Goal: Task Accomplishment & Management: Manage account settings

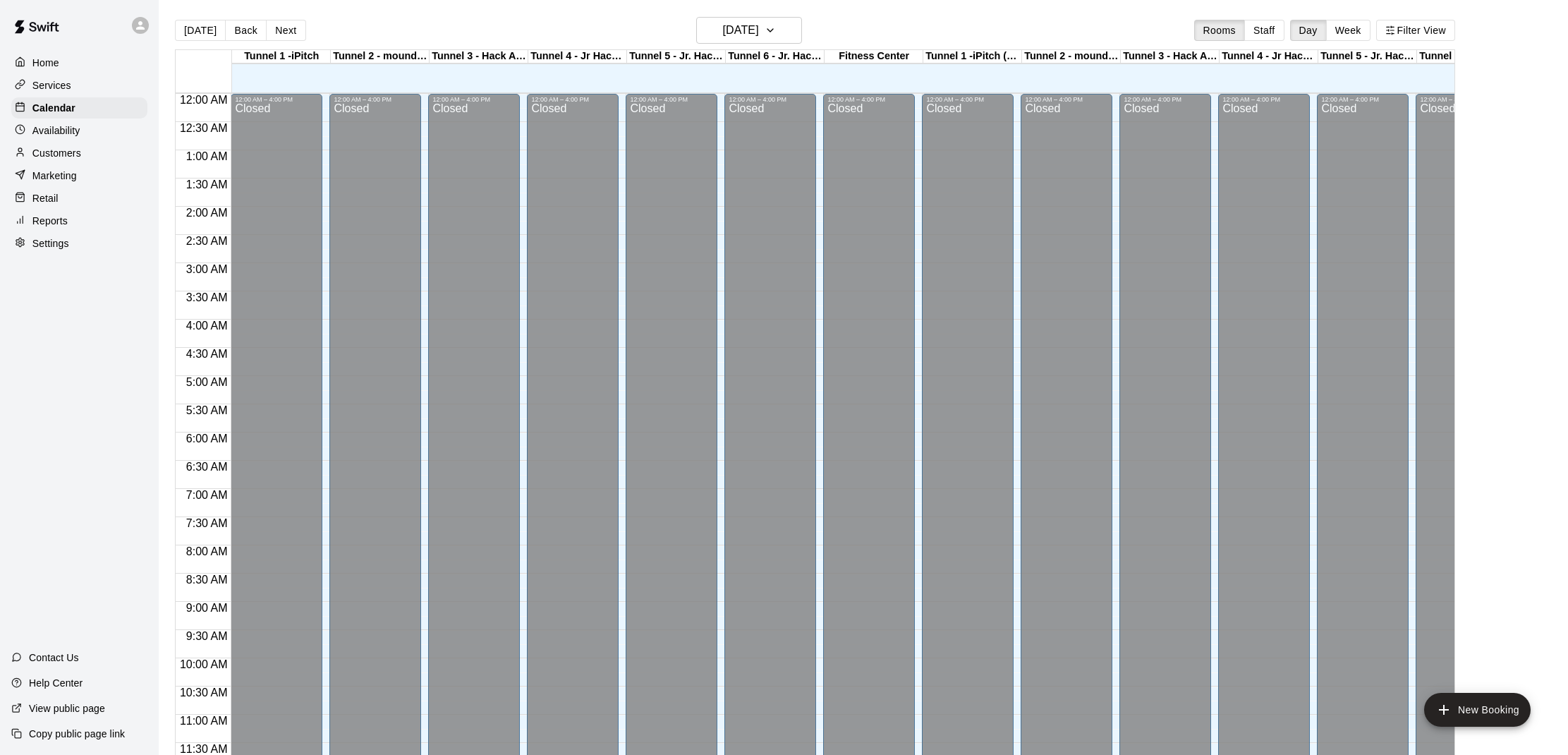
scroll to position [636, 0]
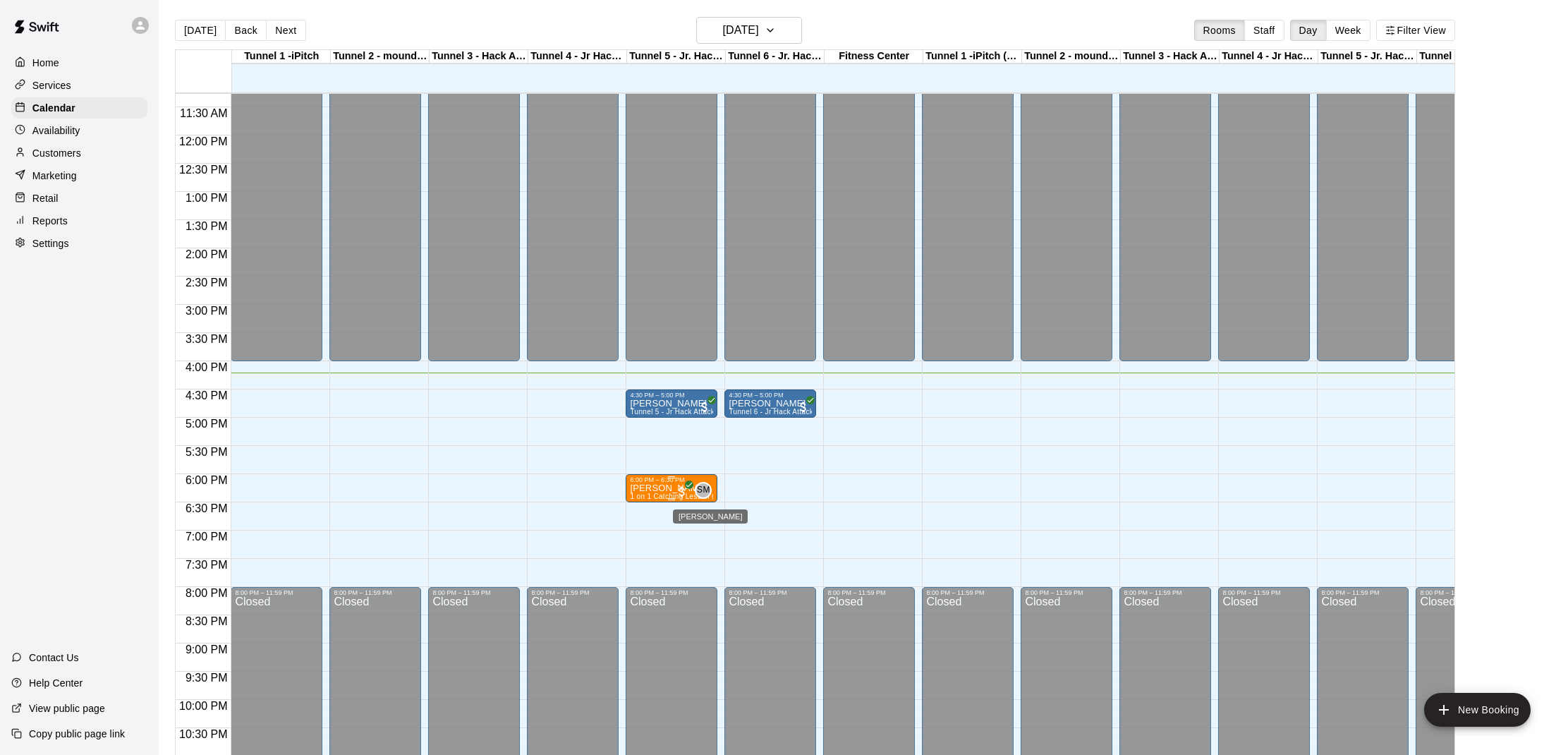
click at [701, 487] on span "SM" at bounding box center [704, 491] width 14 height 14
drag, startPoint x: 825, startPoint y: 511, endPoint x: 806, endPoint y: 509, distance: 19.1
click at [825, 511] on div at bounding box center [784, 378] width 1568 height 755
click at [767, 403] on p "[PERSON_NAME]" at bounding box center [770, 403] width 83 height 0
click at [746, 456] on img "edit" at bounding box center [743, 453] width 16 height 16
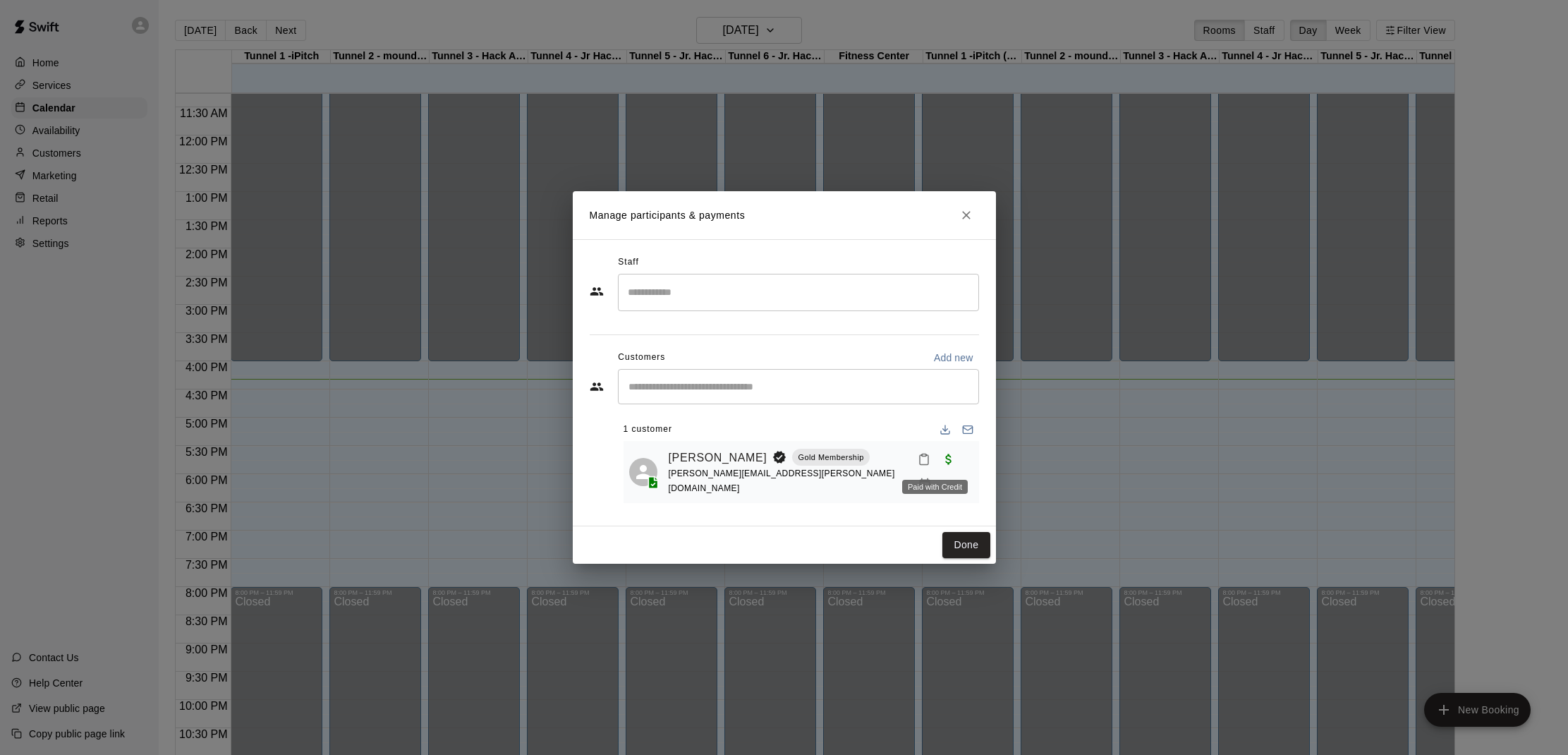
click at [911, 470] on div "Paid with Credit" at bounding box center [934, 482] width 68 height 25
click at [920, 465] on icon "Mark attendance" at bounding box center [925, 460] width 9 height 10
click at [951, 474] on p "[PERSON_NAME] attended" at bounding box center [1009, 472] width 125 height 14
click at [966, 542] on button "Done" at bounding box center [966, 545] width 47 height 26
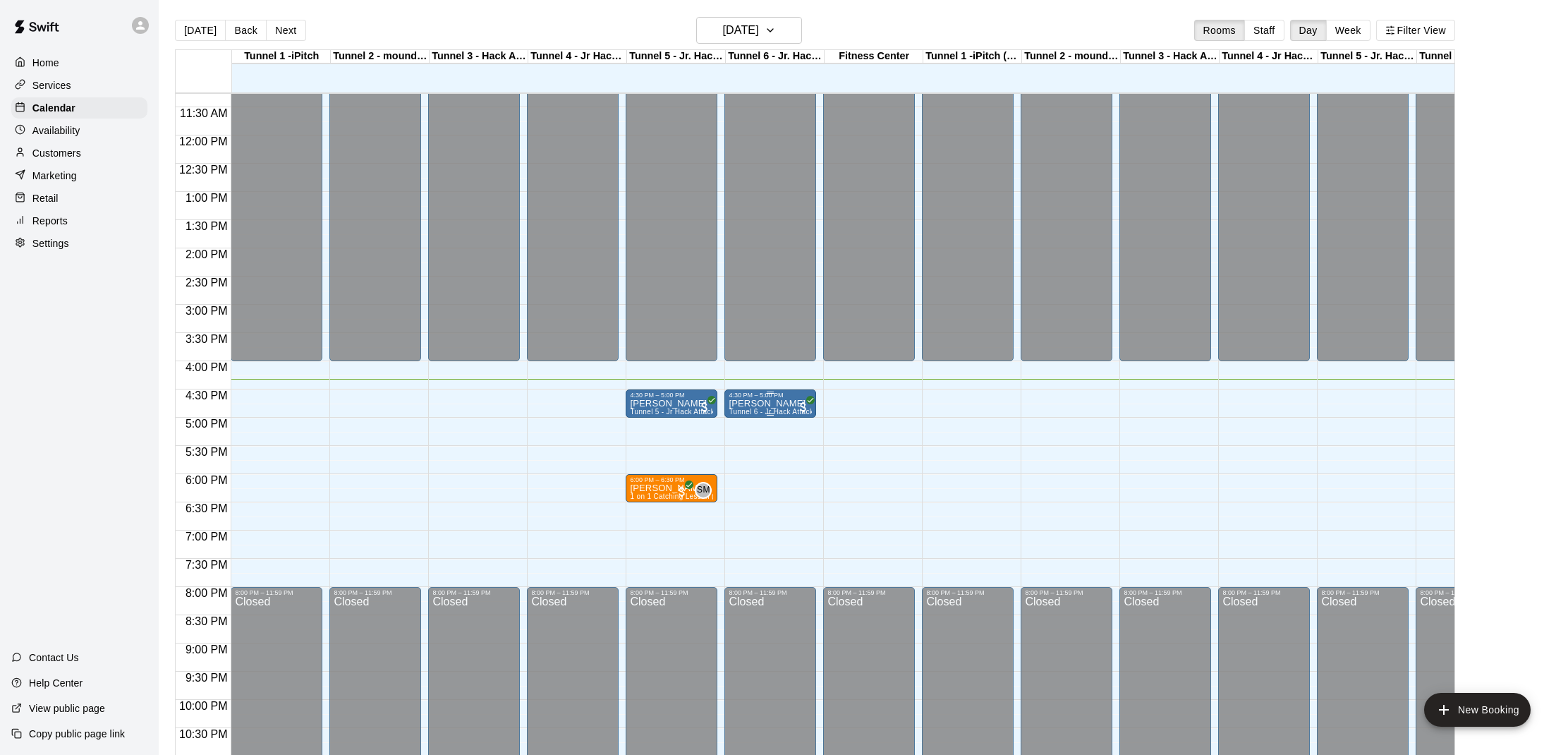
click at [788, 409] on span "Tunnel 6 - Jr Hack Attack Rental (Baseball OR Softball)" at bounding box center [821, 411] width 186 height 8
click at [751, 458] on img "edit" at bounding box center [743, 457] width 16 height 16
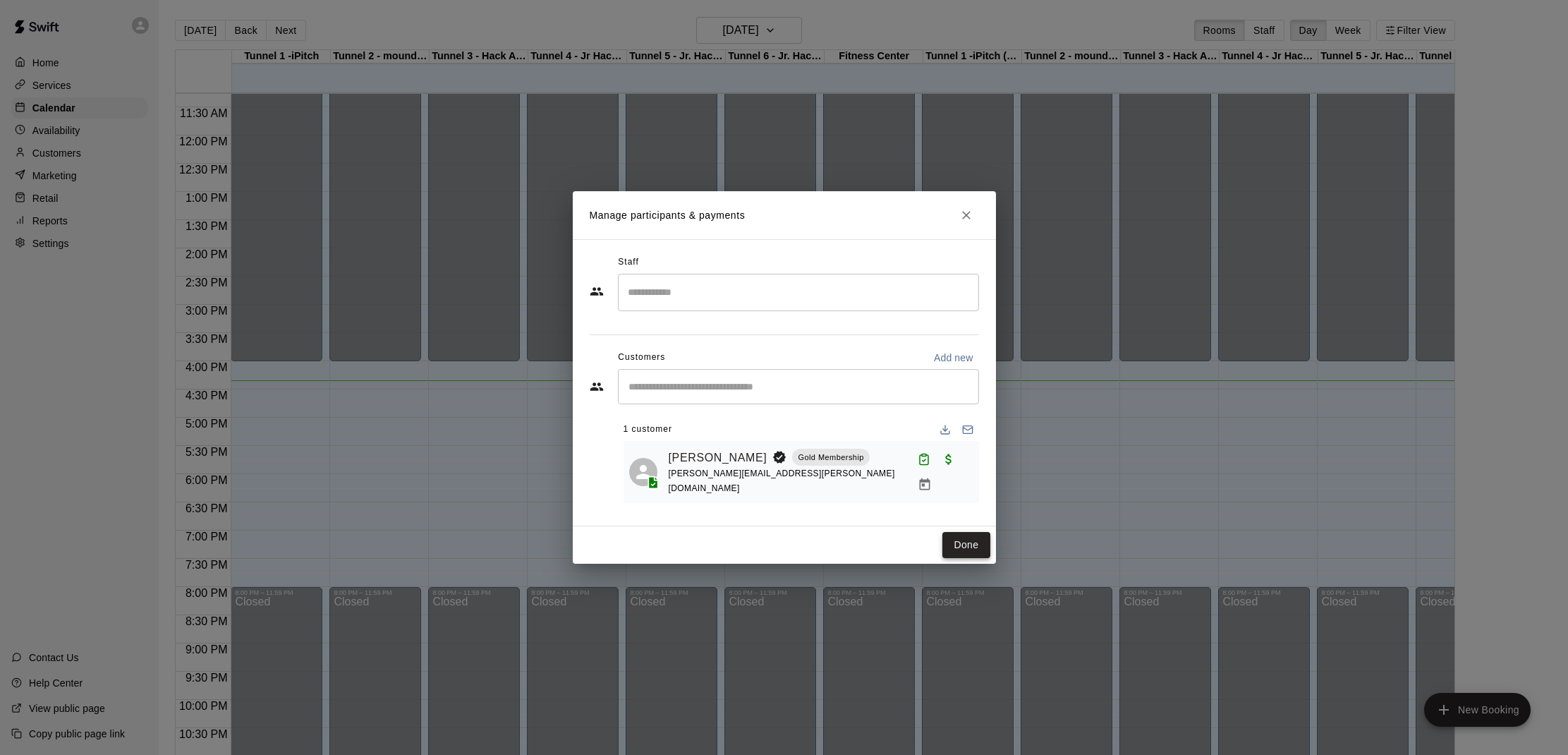
click at [959, 548] on button "Done" at bounding box center [966, 545] width 47 height 26
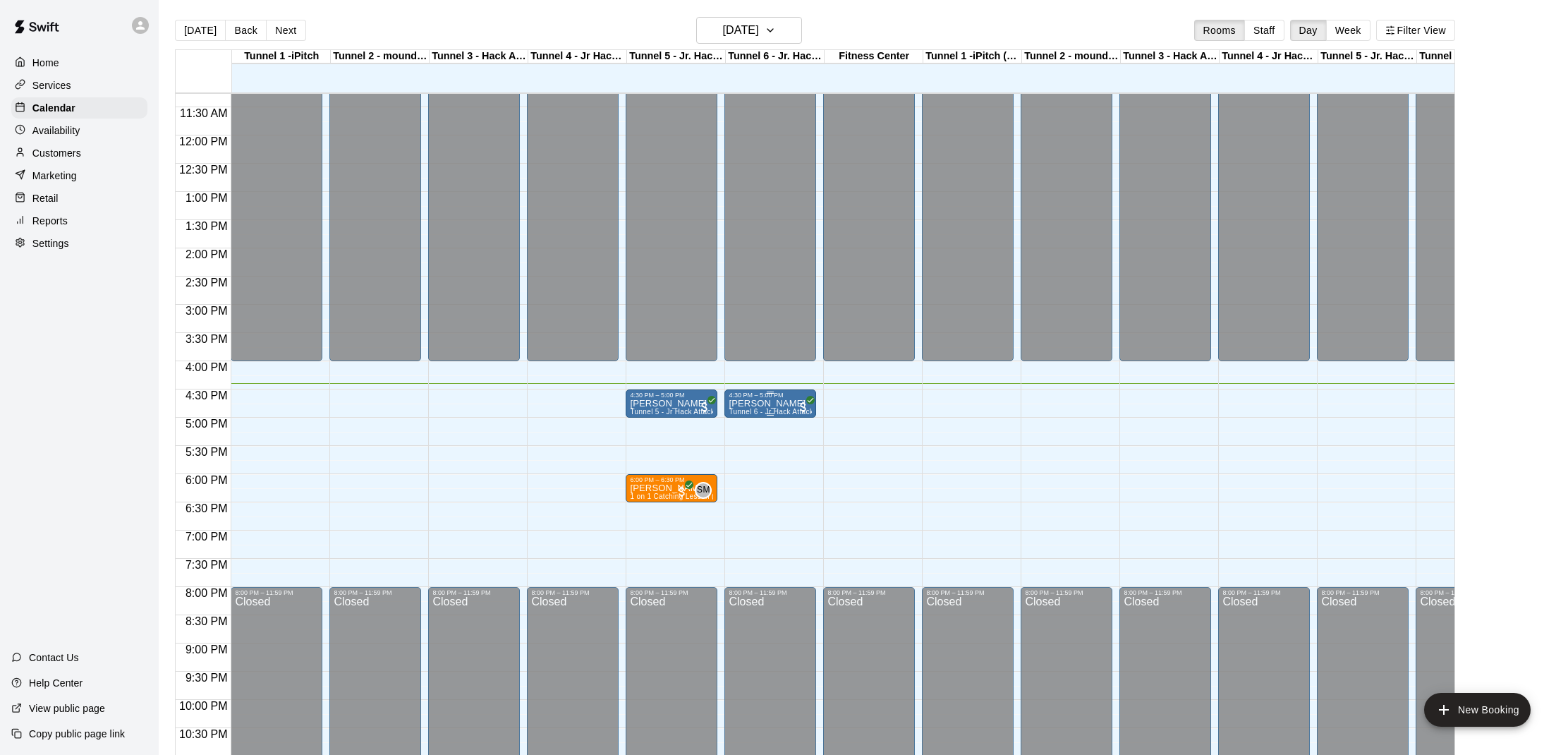
click at [869, 421] on div at bounding box center [784, 378] width 1568 height 755
click at [750, 446] on img "edit" at bounding box center [743, 447] width 16 height 16
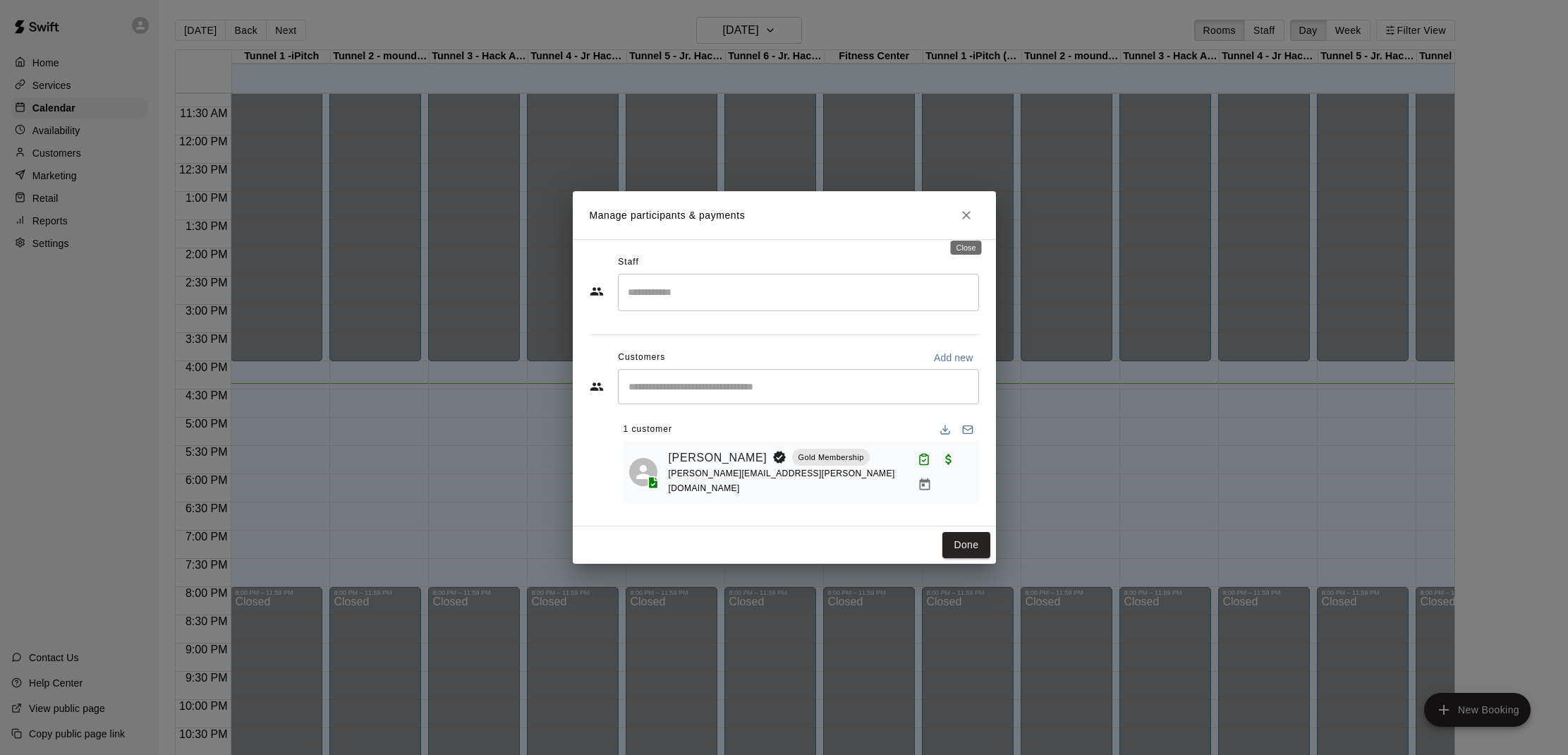
click at [965, 218] on icon "Close" at bounding box center [967, 215] width 9 height 9
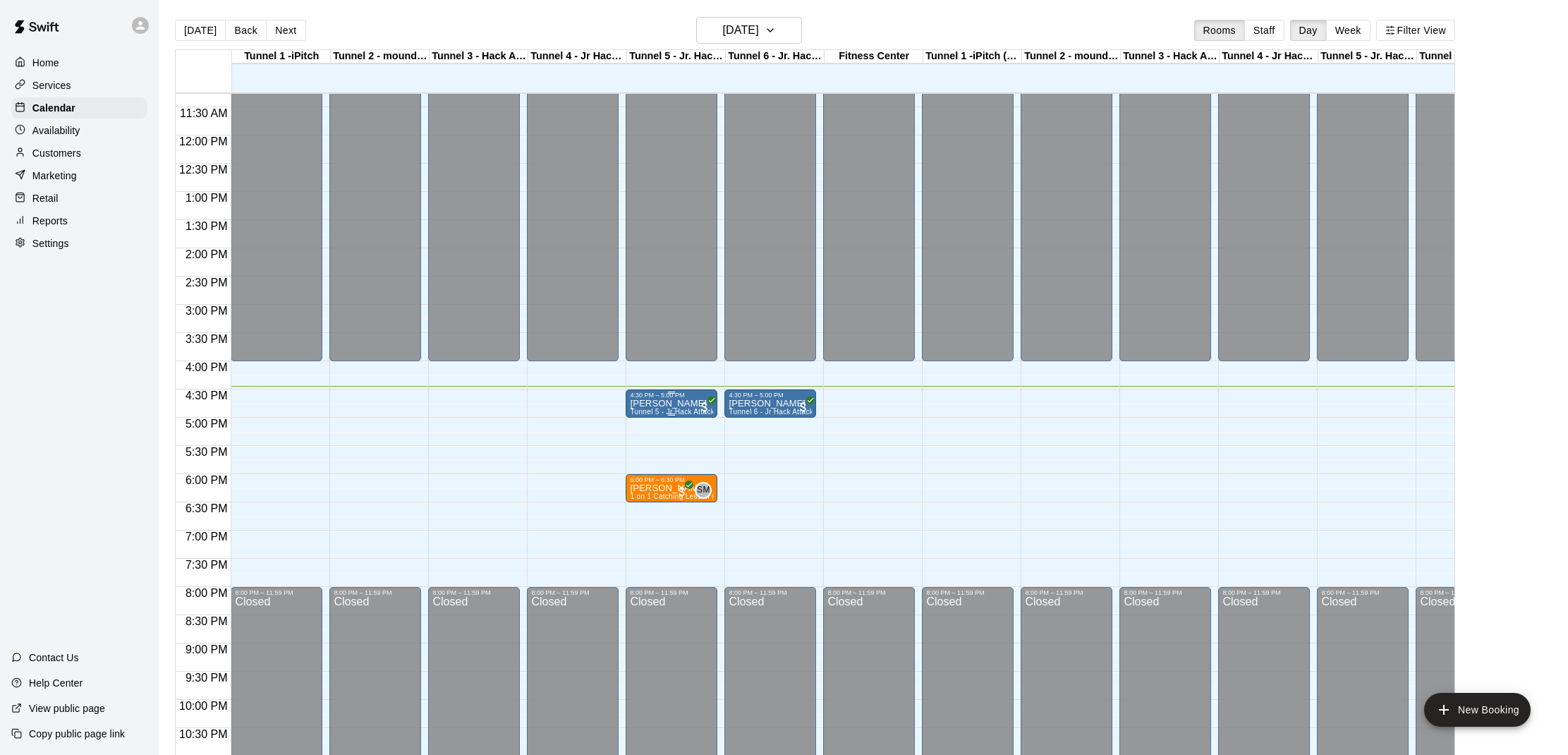
click at [669, 403] on p "[PERSON_NAME]" at bounding box center [672, 403] width 83 height 0
click at [643, 449] on img "edit" at bounding box center [645, 453] width 16 height 16
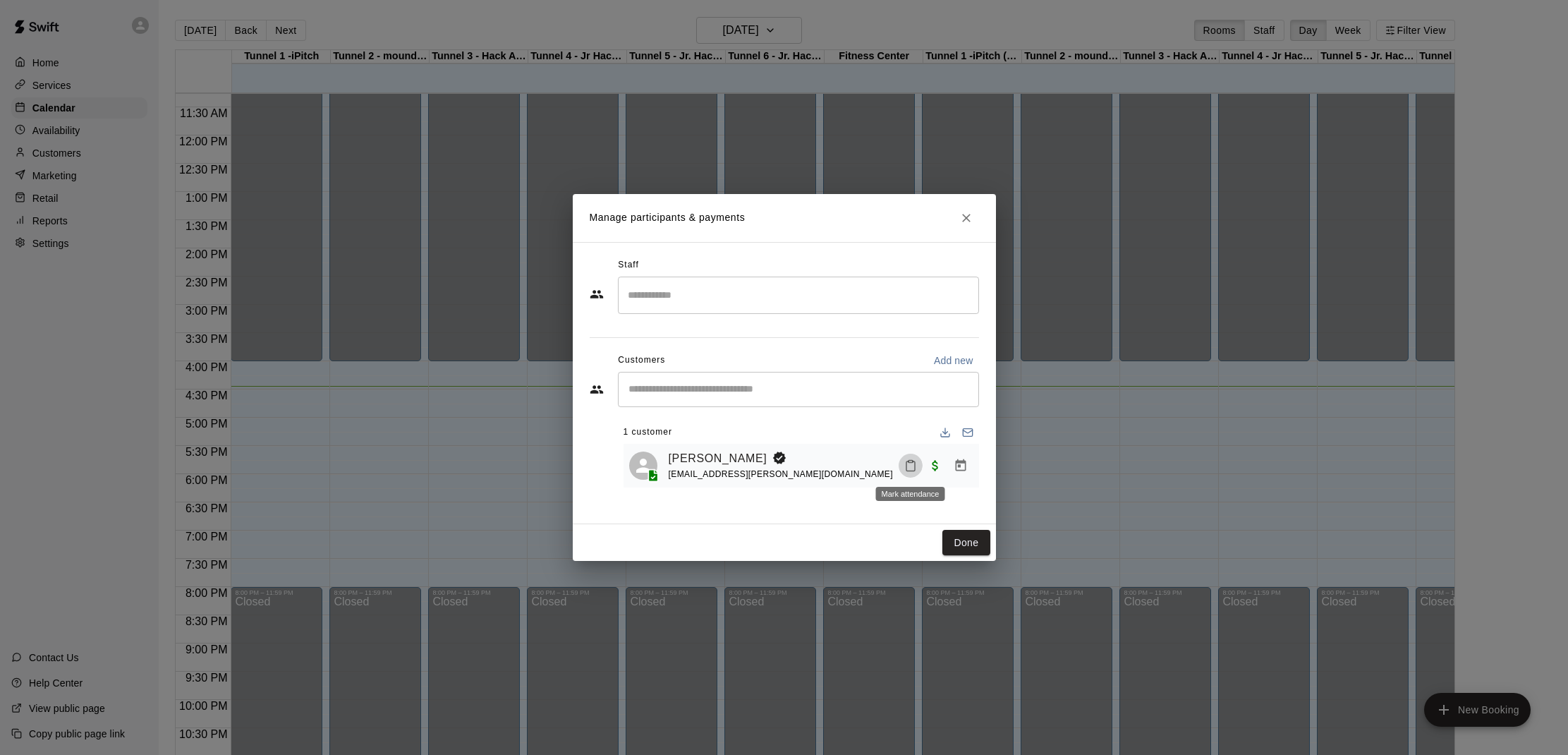
click at [908, 461] on icon "Mark attendance" at bounding box center [911, 466] width 9 height 10
click at [939, 469] on icon at bounding box center [935, 472] width 13 height 13
click at [971, 538] on button "Done" at bounding box center [966, 543] width 47 height 26
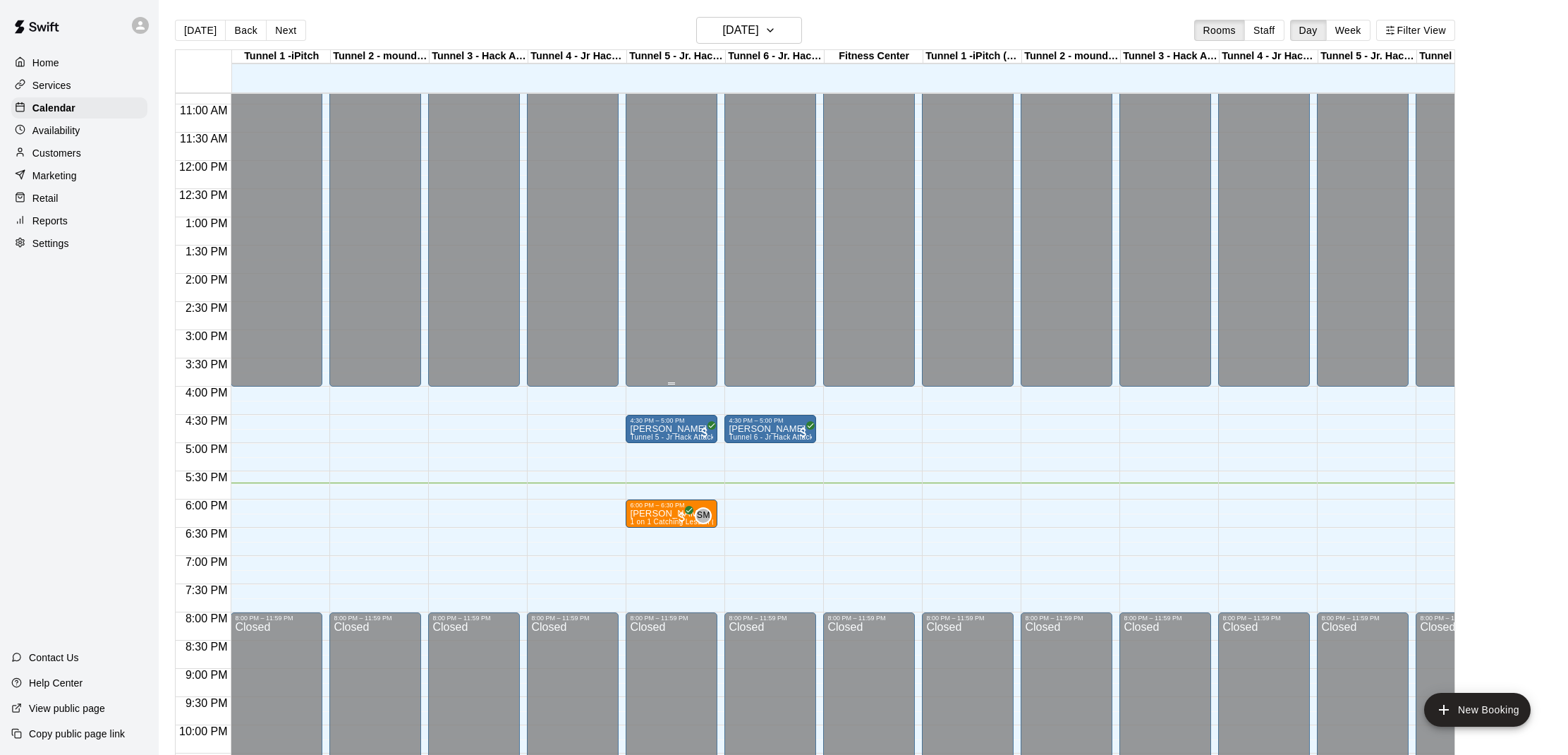
scroll to position [608, 0]
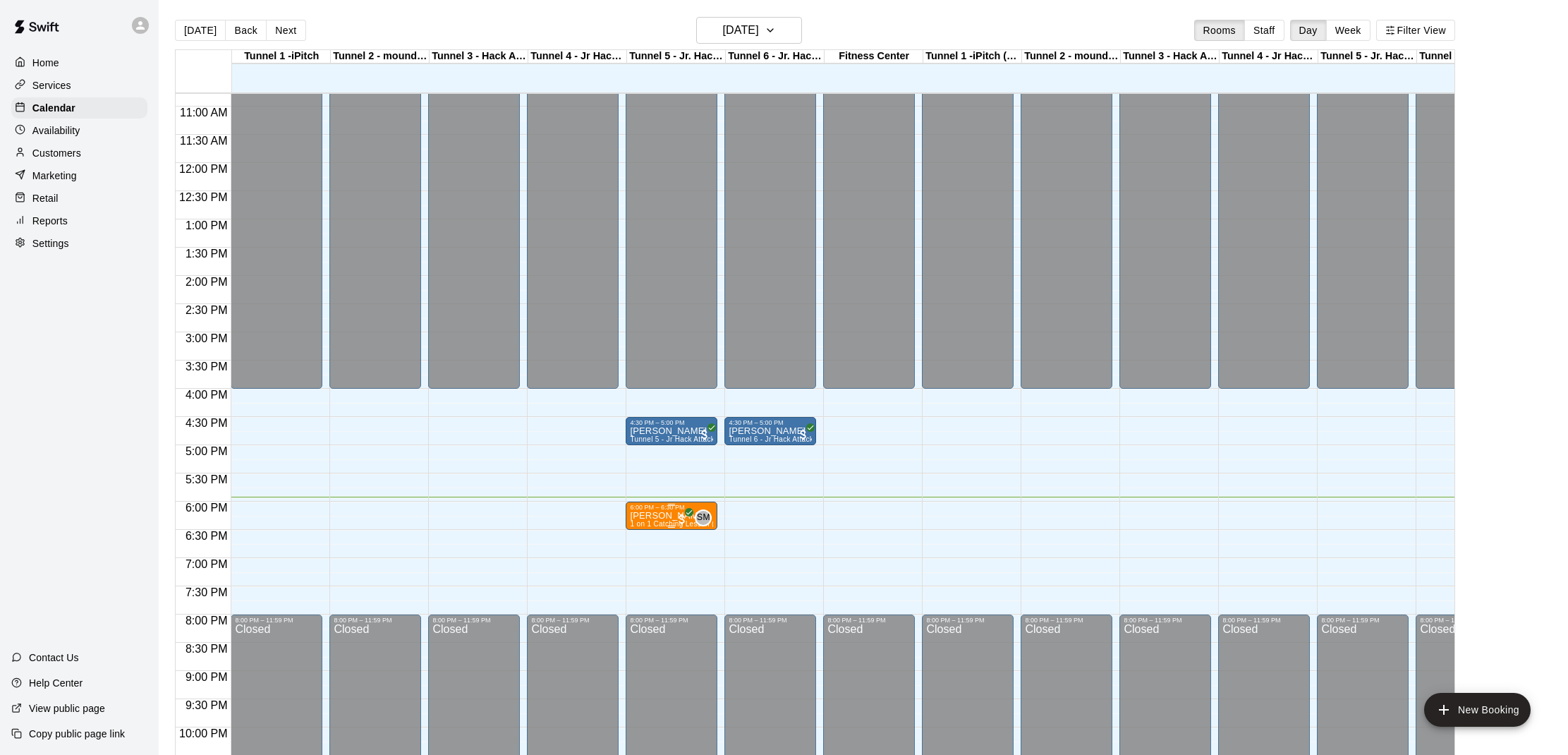
click at [673, 523] on span "1 on 1 Catching Lesson ( [PERSON_NAME])" at bounding box center [705, 523] width 150 height 8
click at [646, 571] on img "edit" at bounding box center [645, 569] width 16 height 16
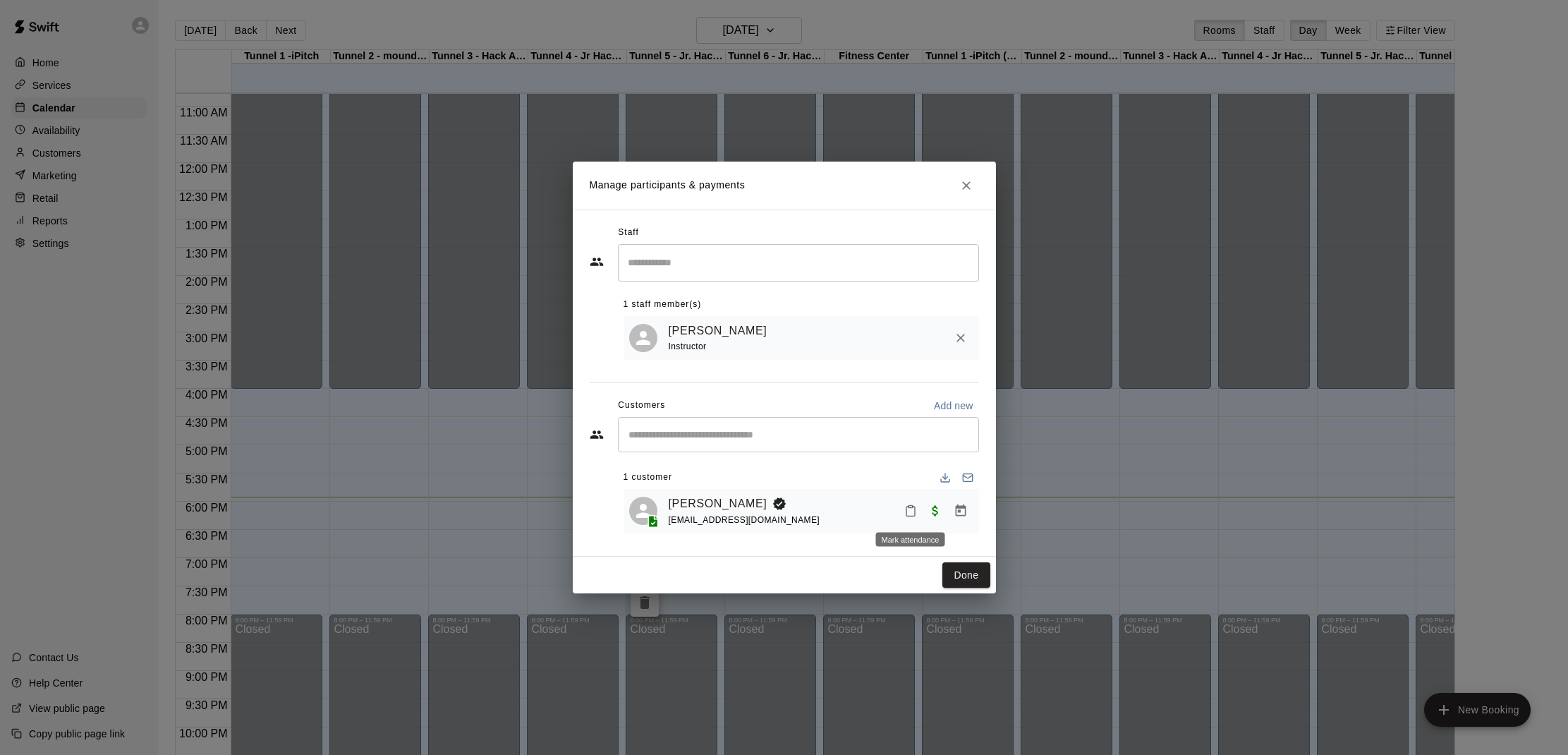
click at [914, 511] on icon "Mark attendance" at bounding box center [911, 511] width 9 height 10
drag, startPoint x: 935, startPoint y: 517, endPoint x: 952, endPoint y: 529, distance: 20.8
click at [935, 517] on icon at bounding box center [935, 517] width 13 height 13
click at [976, 568] on button "Done" at bounding box center [966, 575] width 47 height 26
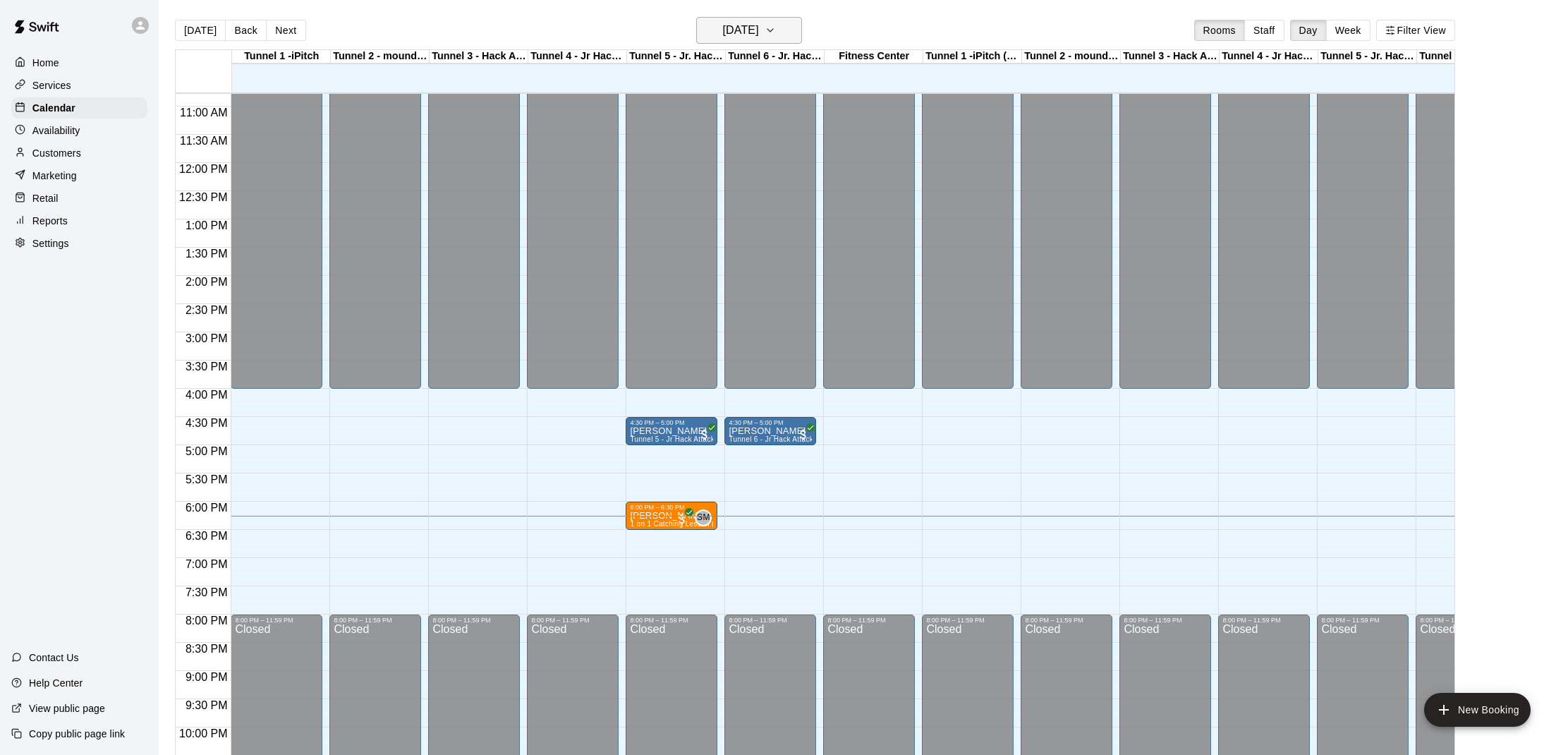
click at [735, 22] on h6 "[DATE]" at bounding box center [741, 30] width 36 height 20
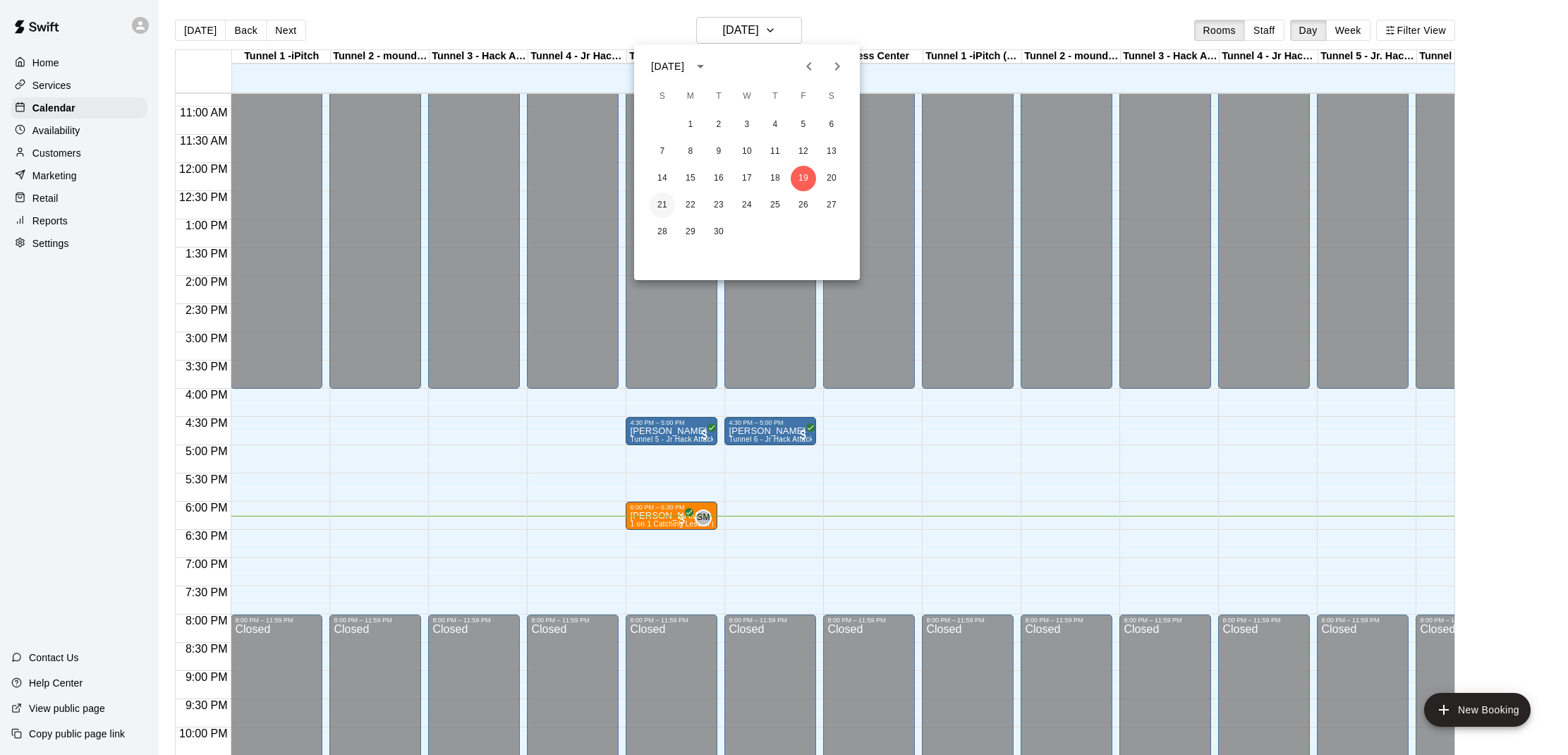
click at [667, 204] on button "21" at bounding box center [662, 205] width 25 height 25
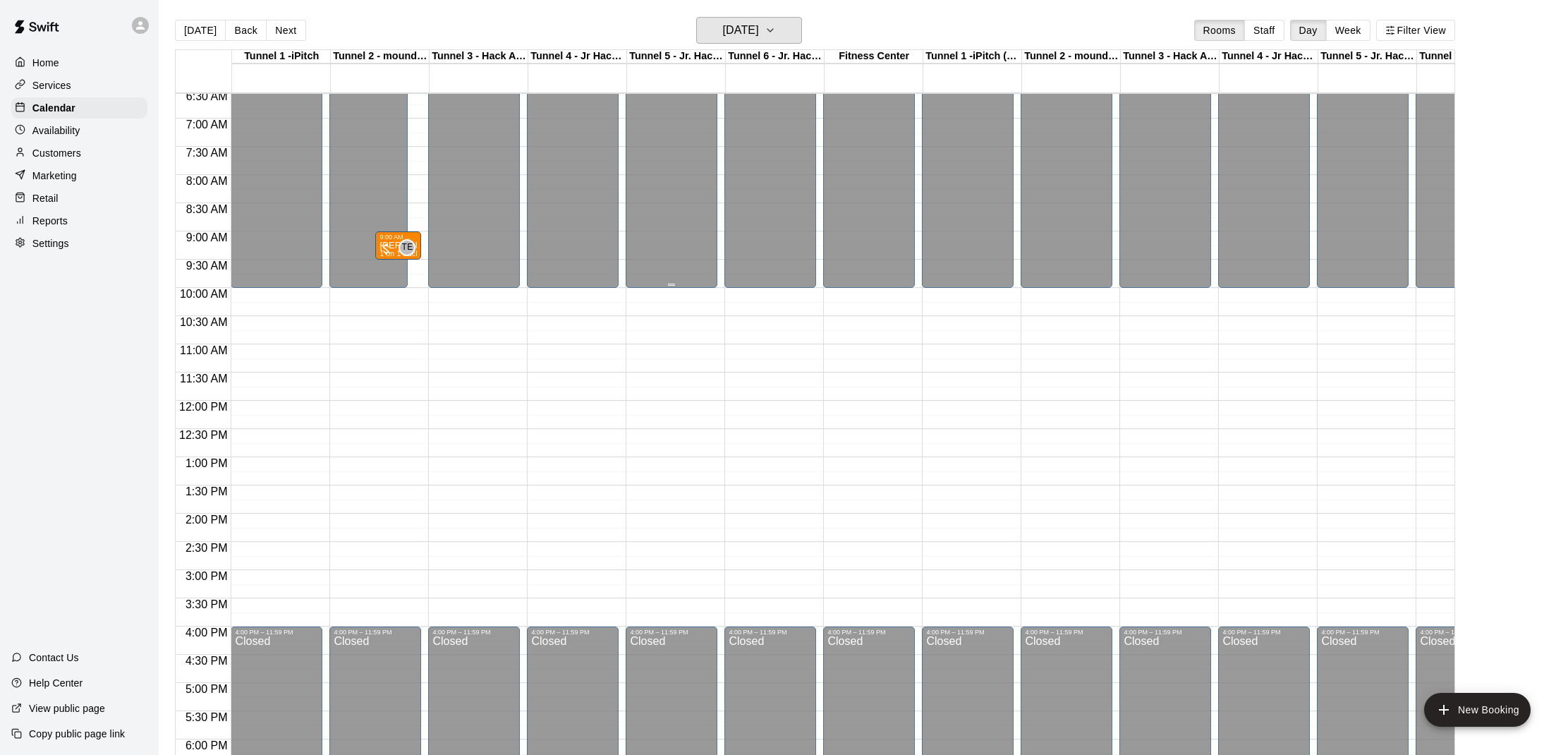
scroll to position [380, 0]
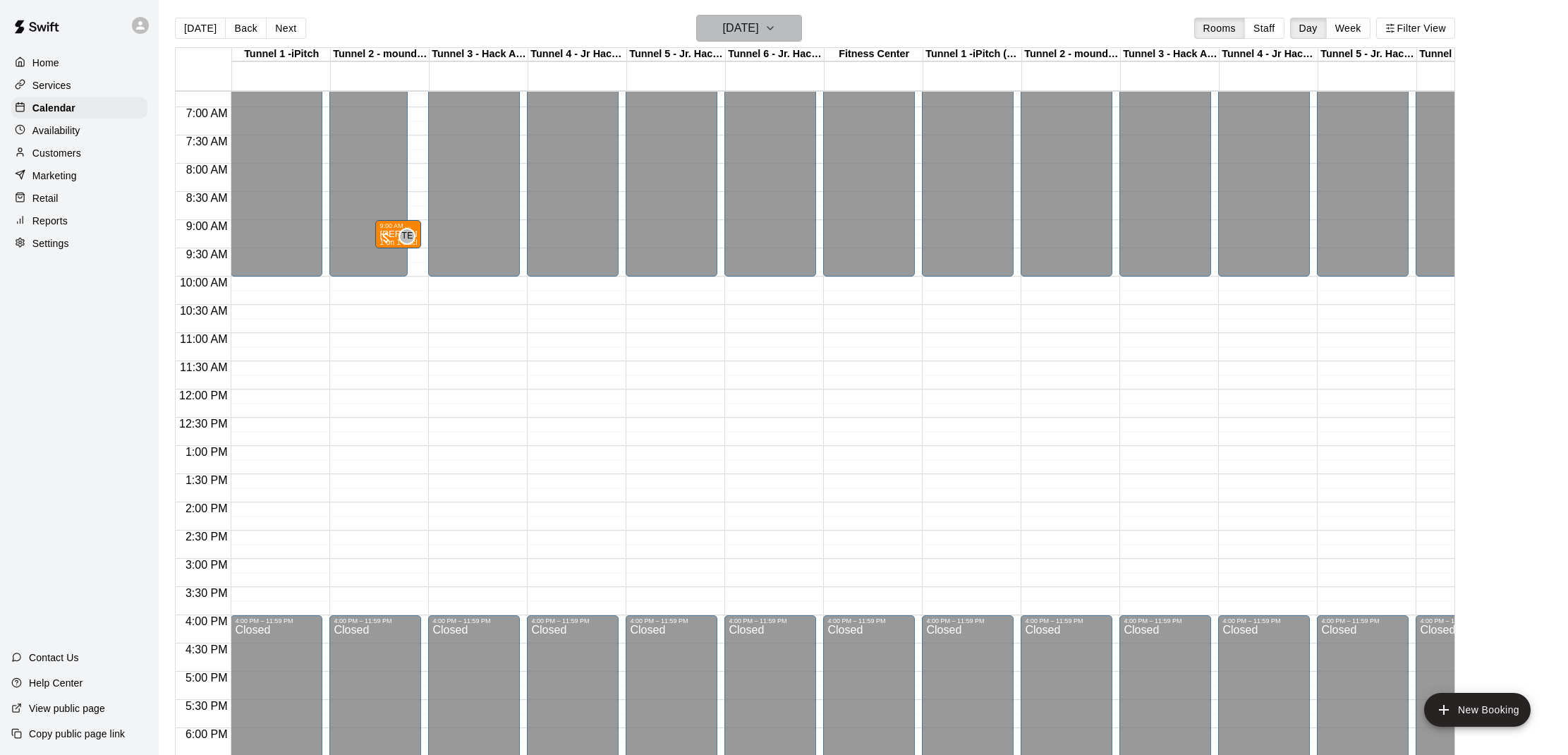
click at [736, 28] on h6 "[DATE]" at bounding box center [741, 28] width 36 height 20
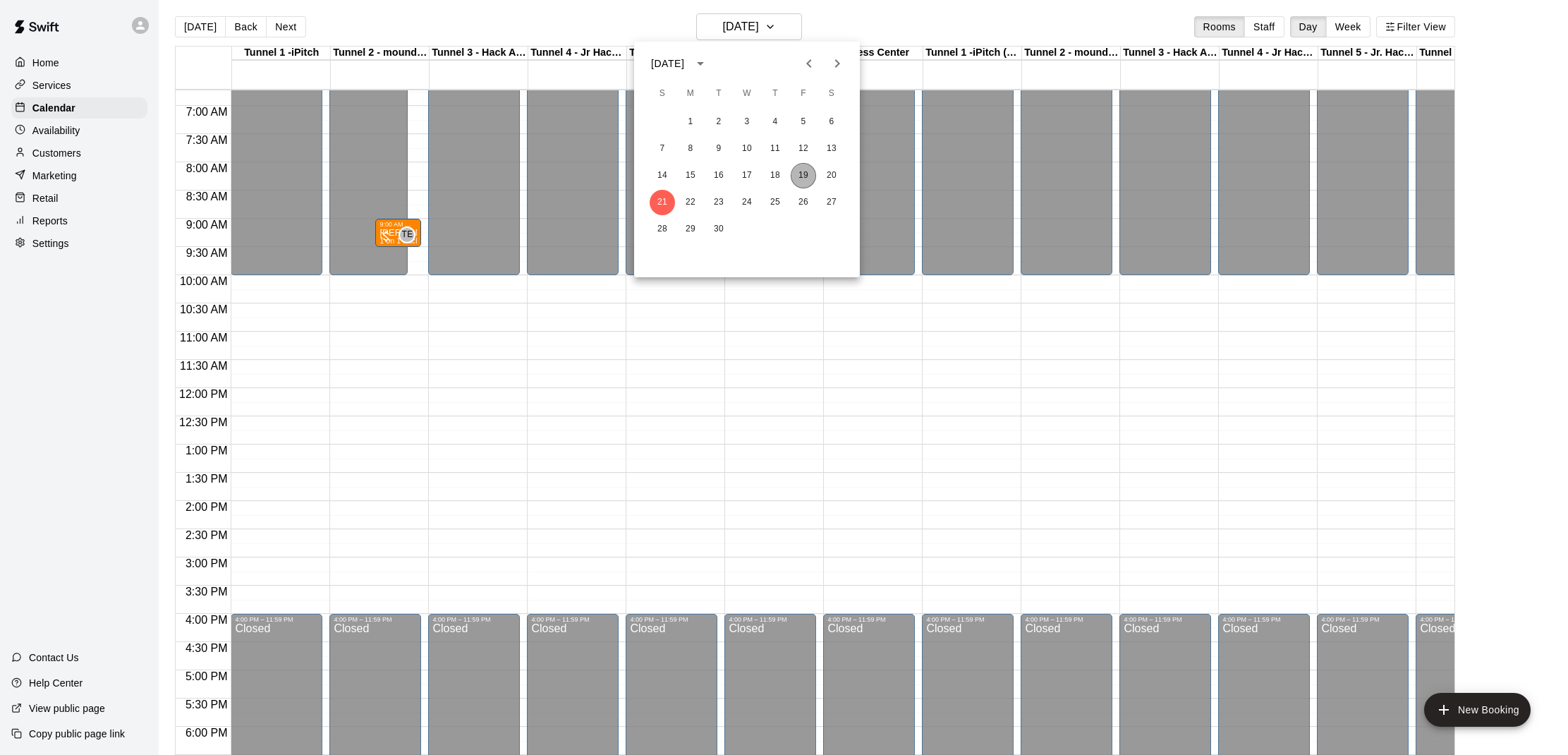
click at [795, 180] on button "19" at bounding box center [803, 175] width 25 height 25
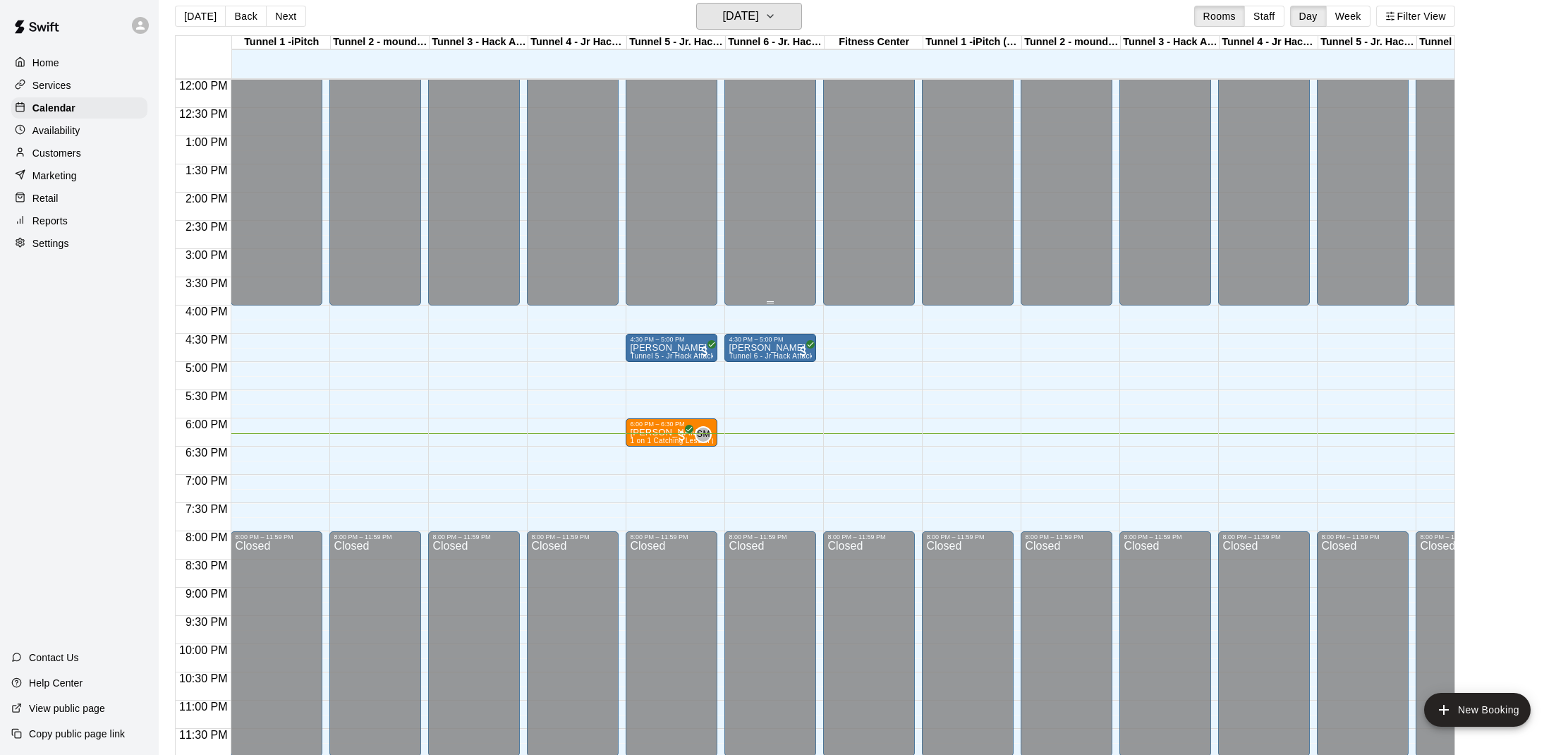
scroll to position [16, 0]
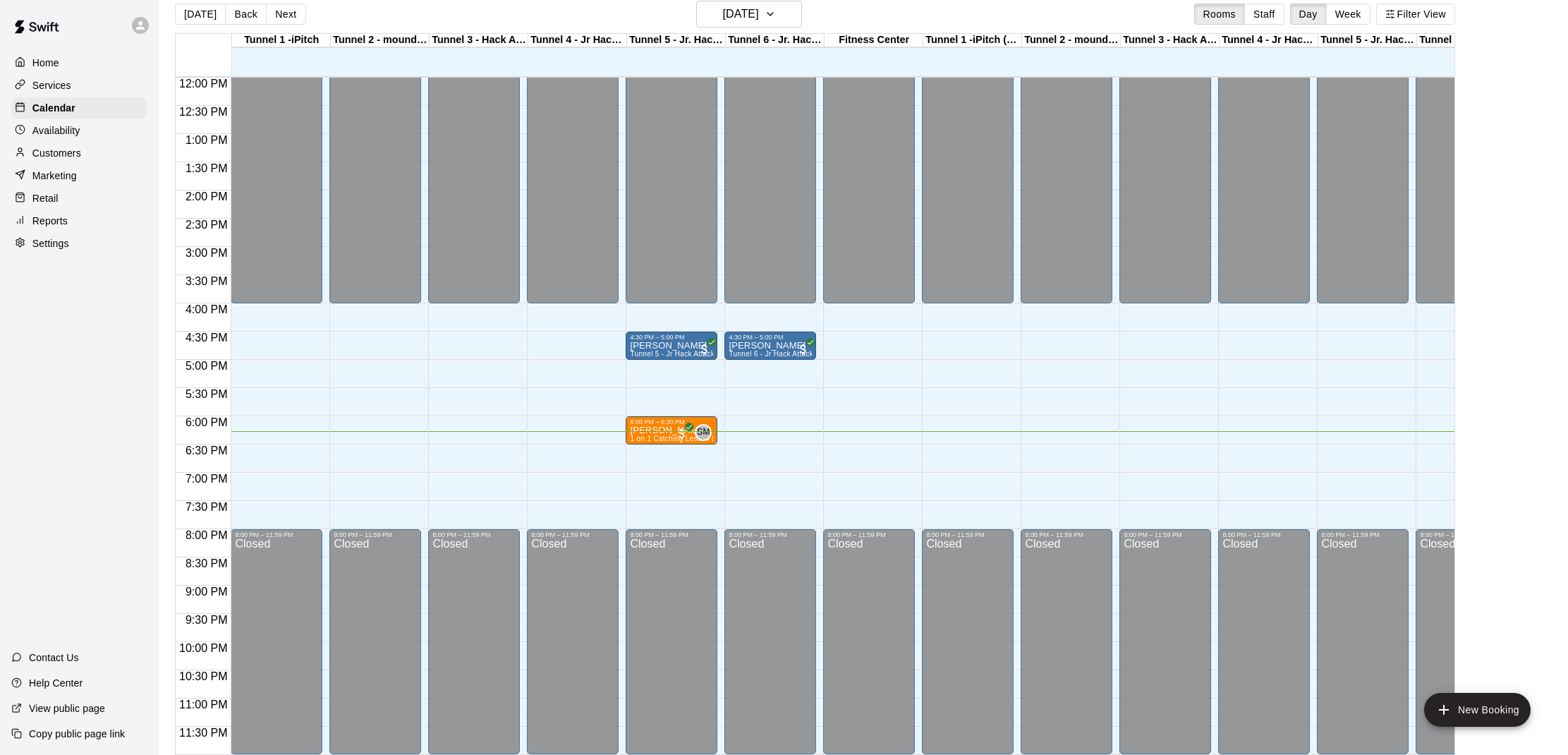
click at [1043, 384] on div "12:00 AM – 4:00 PM Closed 8:00 PM – 11:59 PM Closed" at bounding box center [1066, 77] width 92 height 1355
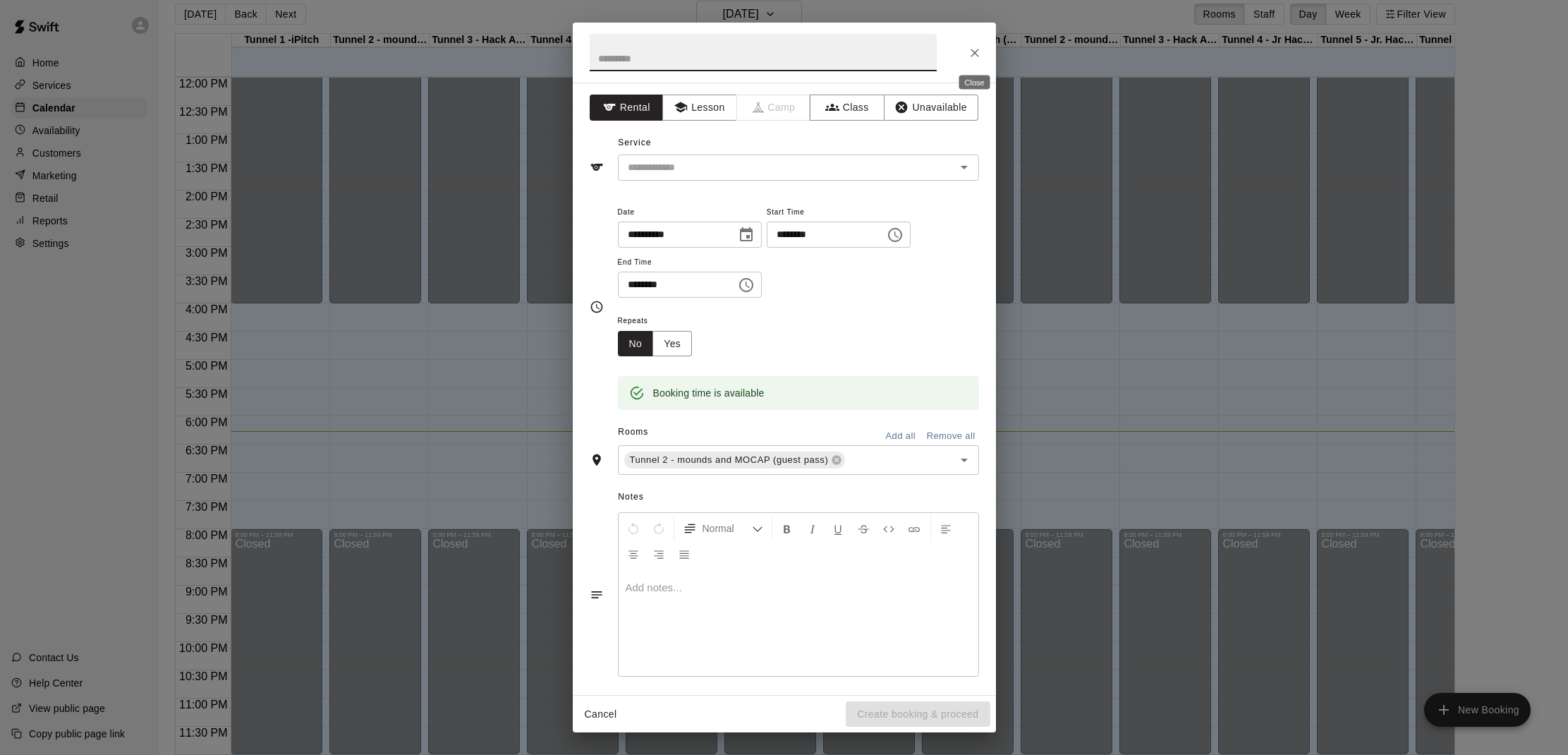
click at [970, 57] on icon "Close" at bounding box center [975, 53] width 14 height 14
